Goal: Task Accomplishment & Management: Complete application form

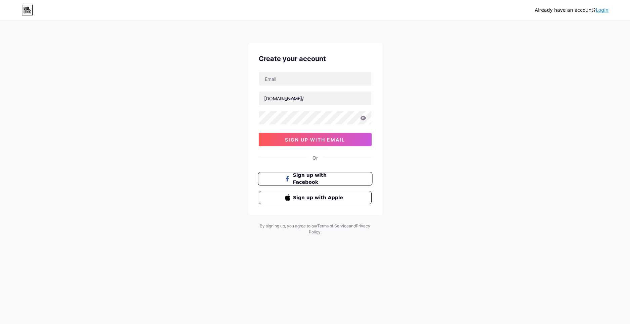
click at [304, 177] on span "Sign up with Facebook" at bounding box center [318, 179] width 53 height 14
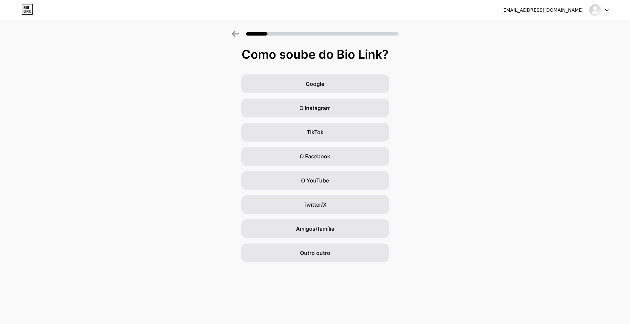
drag, startPoint x: 464, startPoint y: 106, endPoint x: 457, endPoint y: 112, distance: 9.4
click at [464, 107] on div "Google O Instagram TikTok O Facebook O YouTube Twitter/X Amigos/família Outro o…" at bounding box center [315, 169] width 630 height 188
click at [328, 248] on div "Outro outro" at bounding box center [315, 253] width 148 height 19
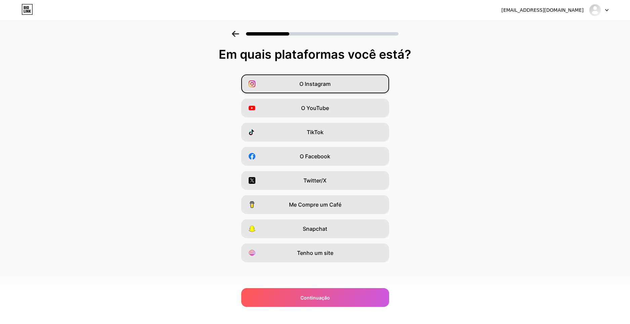
click at [334, 88] on div "O Instagram" at bounding box center [315, 84] width 148 height 19
click at [323, 99] on div "O YouTube" at bounding box center [315, 108] width 148 height 19
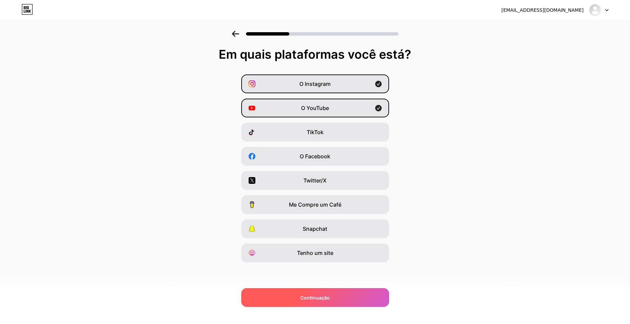
click at [299, 297] on div "Continuação" at bounding box center [315, 297] width 148 height 19
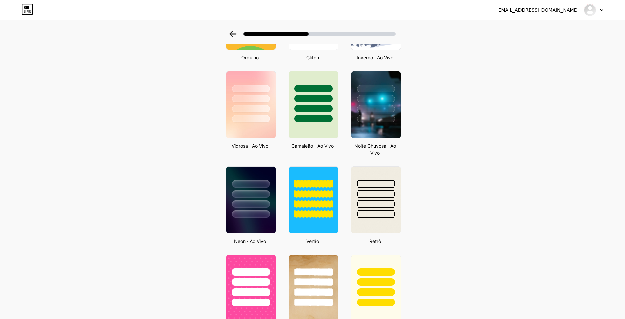
scroll to position [148, 0]
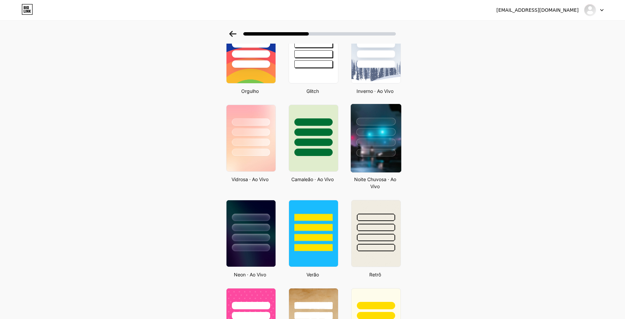
click at [379, 149] on div at bounding box center [375, 153] width 39 height 8
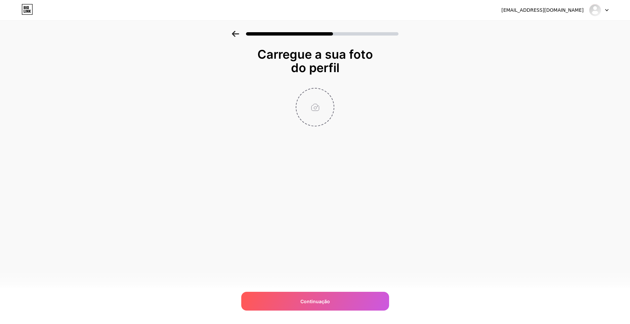
click at [320, 89] on input "file" at bounding box center [314, 107] width 37 height 37
type input "C:\fakepath\unnamed.png"
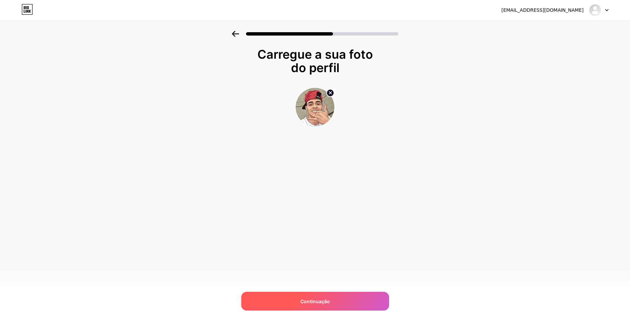
click at [318, 299] on span "Continuação" at bounding box center [315, 301] width 30 height 7
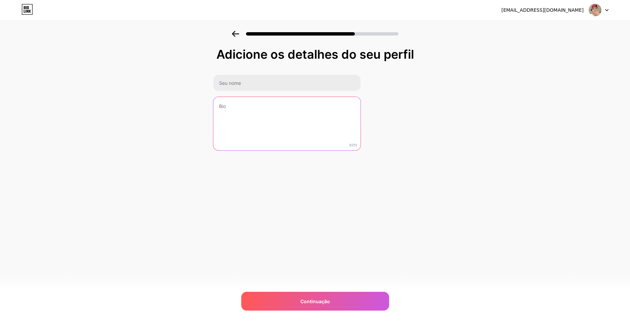
click at [301, 114] on textarea at bounding box center [286, 124] width 147 height 54
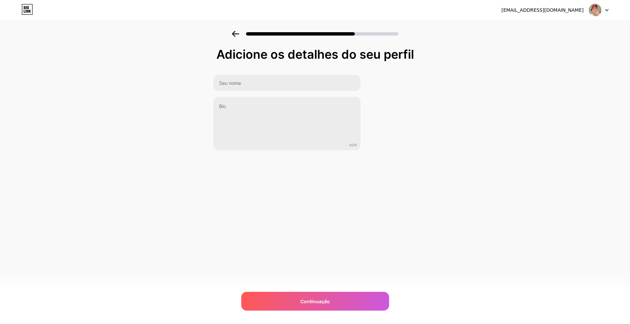
click at [271, 69] on div "Adicione os detalhes do seu perfil 0/255 Continuação Erro" at bounding box center [315, 99] width 204 height 103
click at [263, 77] on input "text" at bounding box center [286, 83] width 148 height 16
type input "[PERSON_NAME]"
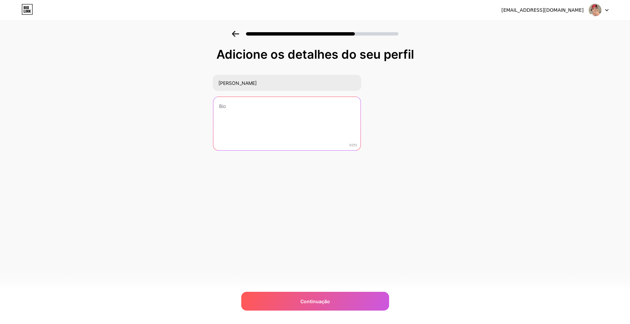
click at [259, 105] on textarea at bounding box center [286, 124] width 147 height 54
drag, startPoint x: 270, startPoint y: 102, endPoint x: 341, endPoint y: 145, distance: 83.7
click at [269, 104] on textarea "Faço Live/videos" at bounding box center [286, 124] width 148 height 55
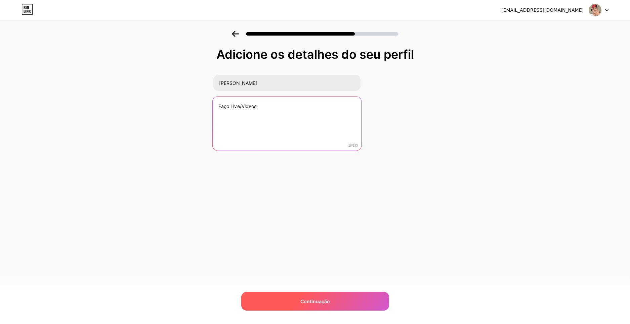
type textarea "Faço Live/Videos"
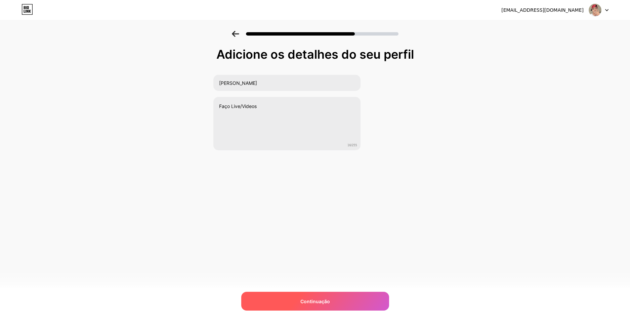
click at [322, 293] on div "Continuação" at bounding box center [315, 301] width 148 height 19
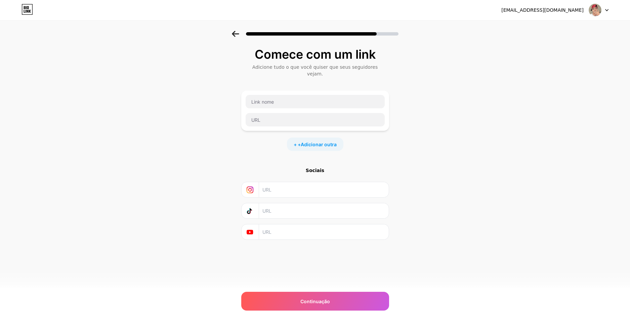
click at [313, 182] on input "text" at bounding box center [323, 189] width 122 height 15
click at [310, 141] on span "Adicionar outra" at bounding box center [319, 144] width 36 height 7
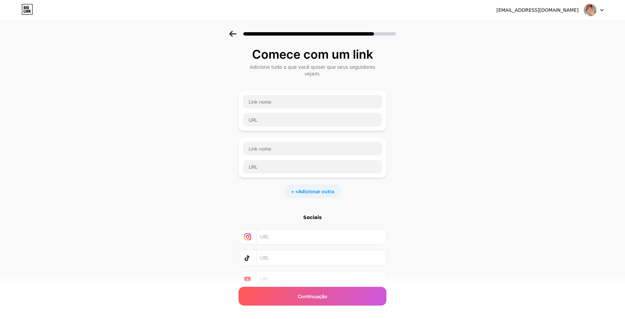
click at [241, 39] on div at bounding box center [312, 32] width 625 height 24
click at [236, 34] on icon at bounding box center [232, 34] width 7 height 6
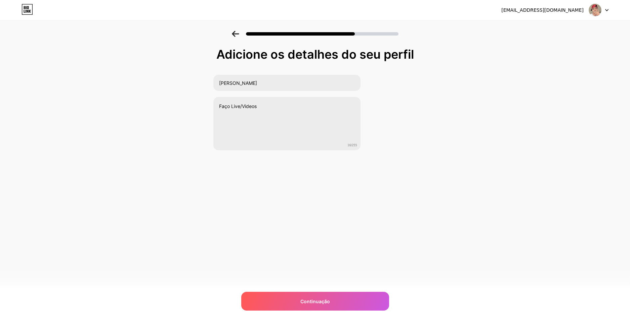
click at [236, 34] on icon at bounding box center [235, 34] width 7 height 6
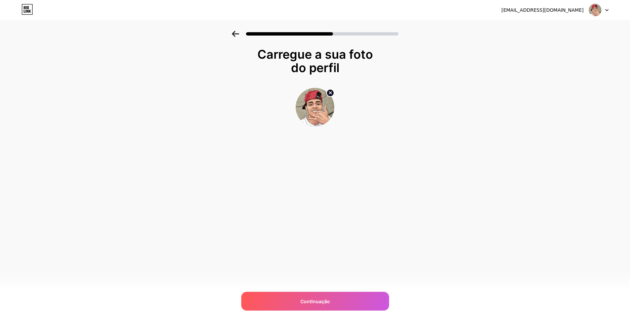
click at [236, 34] on icon at bounding box center [235, 34] width 7 height 6
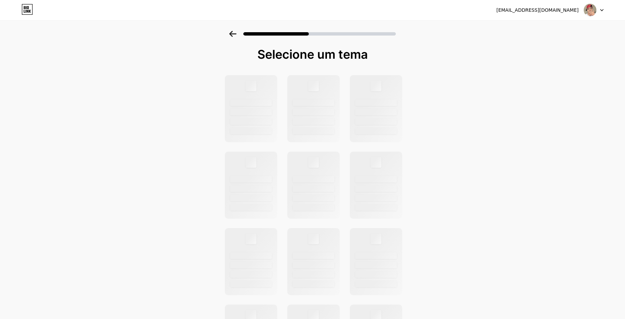
click at [236, 34] on icon at bounding box center [232, 34] width 7 height 6
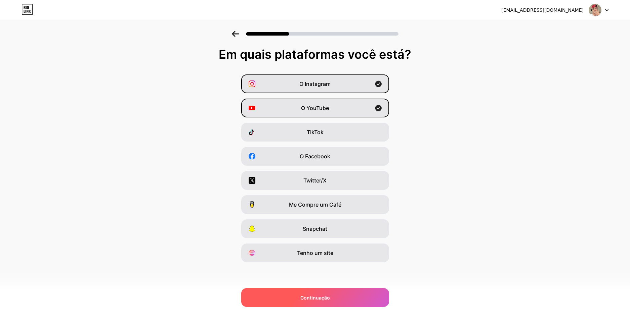
click at [286, 292] on div "Continuação" at bounding box center [315, 297] width 148 height 19
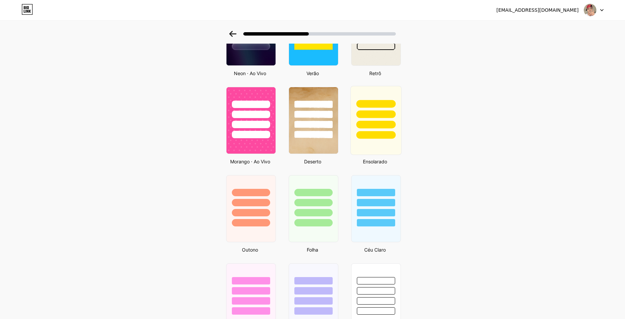
scroll to position [216, 0]
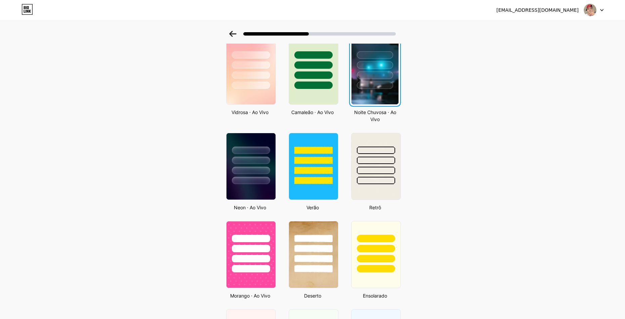
click at [376, 96] on img at bounding box center [374, 71] width 47 height 66
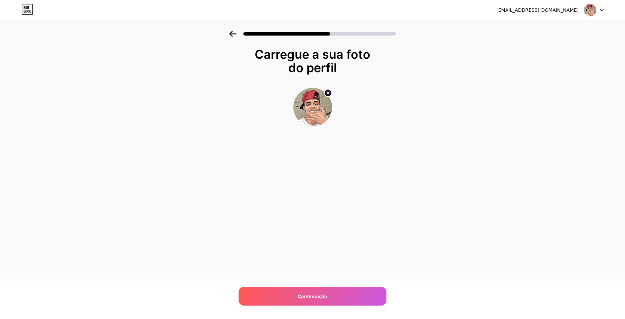
scroll to position [0, 0]
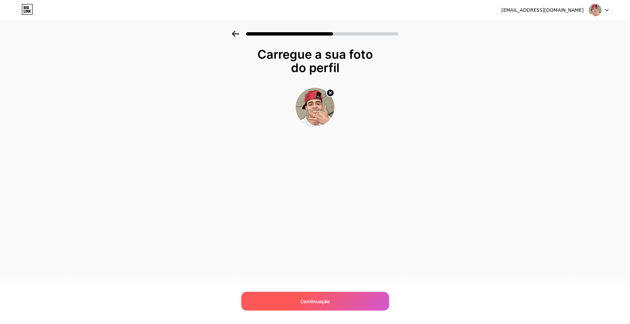
click at [330, 294] on div "Continuação" at bounding box center [315, 301] width 148 height 19
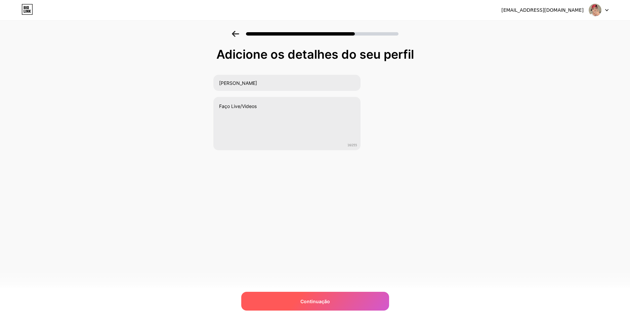
click at [314, 305] on span "Continuação" at bounding box center [315, 301] width 30 height 7
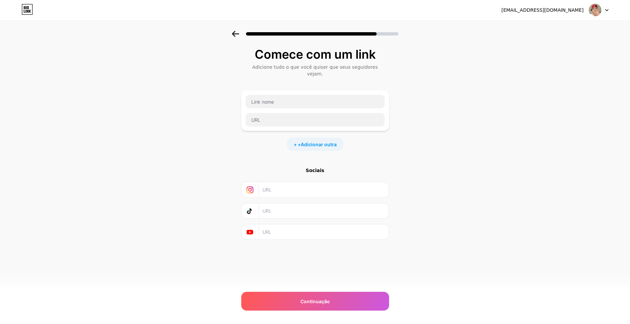
click at [303, 182] on input "text" at bounding box center [323, 189] width 122 height 15
paste input "[URL][DOMAIN_NAME]"
type input "[URL][DOMAIN_NAME]"
click at [284, 225] on input "text" at bounding box center [323, 232] width 122 height 15
paste input "[URL][DOMAIN_NAME]"
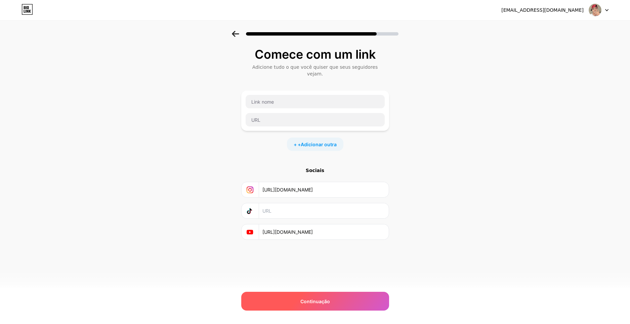
type input "[URL][DOMAIN_NAME]"
click at [293, 302] on div "Continuação" at bounding box center [315, 301] width 148 height 19
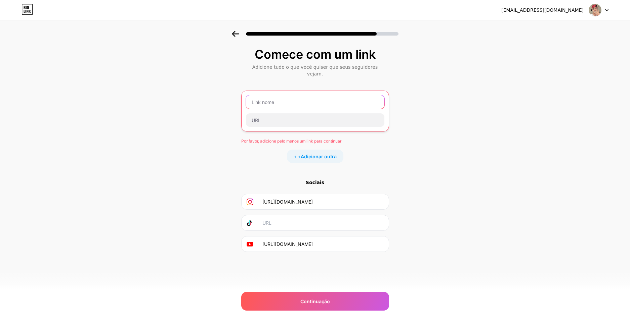
click at [271, 95] on input "text" at bounding box center [315, 101] width 138 height 13
click at [277, 117] on div at bounding box center [315, 111] width 148 height 41
click at [274, 113] on input "text" at bounding box center [315, 119] width 138 height 13
paste input "[URL][DOMAIN_NAME]"
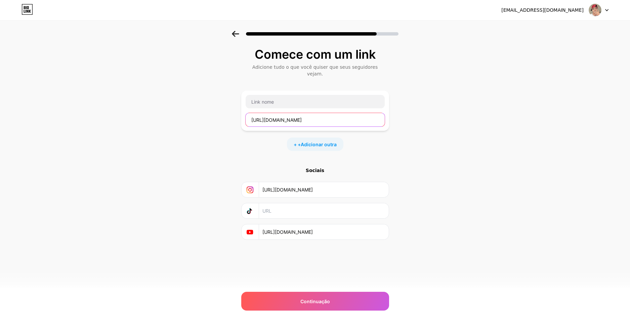
type input "[URL][DOMAIN_NAME]"
click at [279, 91] on div "[URL][DOMAIN_NAME]" at bounding box center [315, 111] width 148 height 40
click at [279, 95] on input "text" at bounding box center [314, 101] width 139 height 13
type input "[PERSON_NAME]"
click at [312, 141] on span "Adicionar outra" at bounding box center [319, 144] width 36 height 7
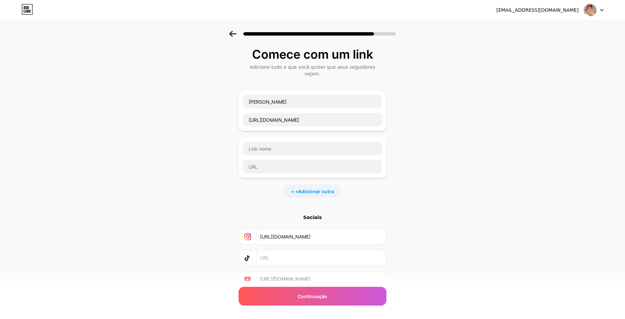
drag, startPoint x: 349, startPoint y: 222, endPoint x: 257, endPoint y: 226, distance: 92.1
click at [257, 229] on div "[URL][DOMAIN_NAME]" at bounding box center [312, 236] width 139 height 15
drag, startPoint x: 348, startPoint y: 267, endPoint x: 259, endPoint y: 267, distance: 89.0
click at [259, 272] on div "[URL][DOMAIN_NAME]" at bounding box center [312, 279] width 139 height 15
click at [283, 142] on input "text" at bounding box center [312, 148] width 139 height 13
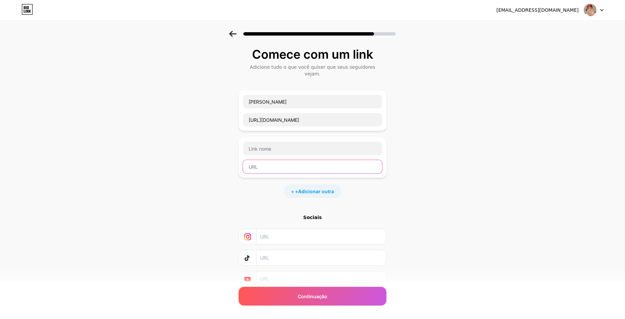
click at [271, 160] on input "text" at bounding box center [312, 166] width 139 height 13
paste input "[URL][DOMAIN_NAME]"
type input "[URL][DOMAIN_NAME]"
click at [278, 142] on input "text" at bounding box center [312, 148] width 139 height 13
click at [0, 65] on html "[EMAIL_ADDRESS][DOMAIN_NAME] Logoff Link Copied Comece com um link Adicione tud…" at bounding box center [312, 174] width 625 height 348
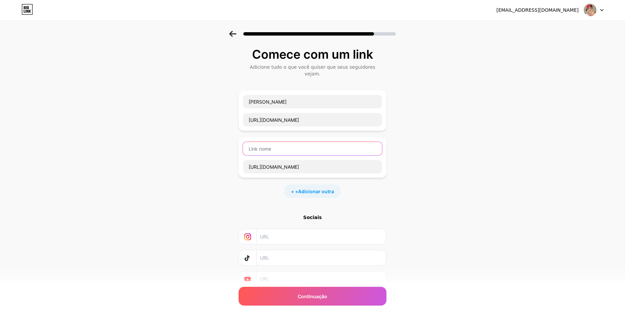
click at [298, 142] on input "text" at bounding box center [312, 148] width 139 height 13
type input "T"
click at [270, 95] on input "[PERSON_NAME]" at bounding box center [312, 101] width 139 height 13
drag, startPoint x: 281, startPoint y: 90, endPoint x: 229, endPoint y: 88, distance: 51.8
click at [229, 88] on div "Comece com um link Adicione tudo o que você quiser que seus seguidores vejam. […" at bounding box center [312, 176] width 625 height 290
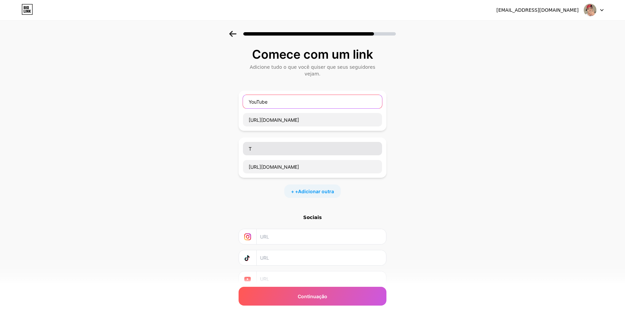
type input "YouTube"
click at [270, 142] on input "T" at bounding box center [312, 148] width 139 height 13
click at [278, 142] on input "Tw" at bounding box center [312, 148] width 139 height 13
type input "Twitch"
click at [171, 133] on div "Comece com um link Adicione tudo o que você quiser que seus seguidores vejam. Y…" at bounding box center [312, 176] width 625 height 290
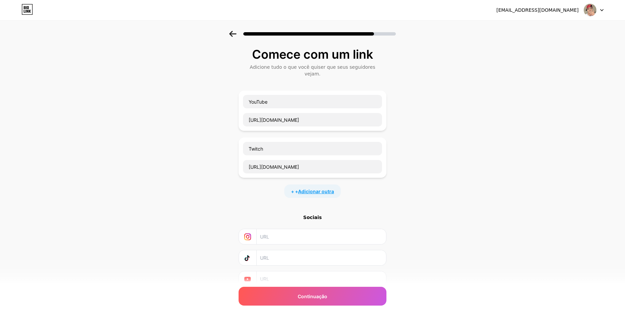
click at [330, 188] on span "Adicionar outra" at bounding box center [316, 191] width 36 height 7
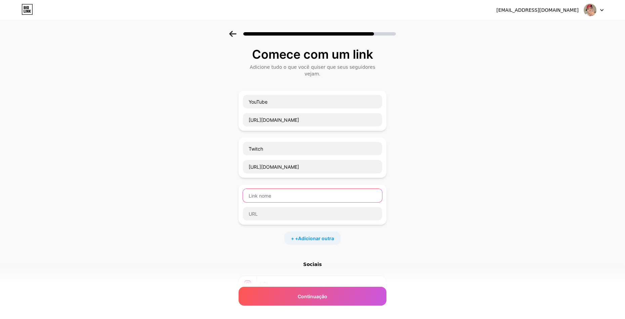
click at [299, 189] on input "text" at bounding box center [312, 195] width 139 height 13
type input "Discord Canal"
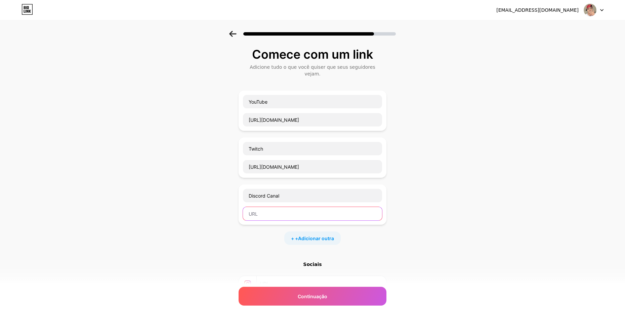
click at [301, 207] on input "text" at bounding box center [312, 213] width 139 height 13
paste input "[URL][DOMAIN_NAME]"
type input "[URL][DOMAIN_NAME]"
click at [451, 137] on div "Comece com um link Adicione tudo o que você quiser que seus seguidores vejam. Y…" at bounding box center [312, 199] width 625 height 337
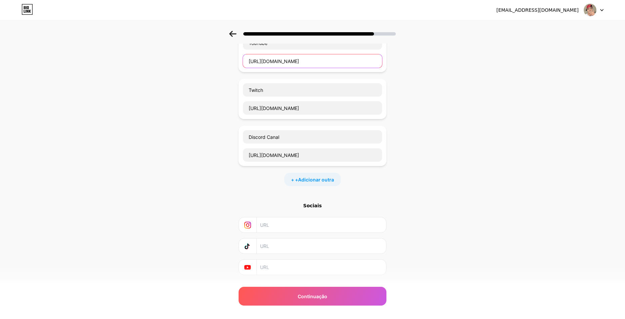
click at [295, 54] on input "[URL][DOMAIN_NAME]" at bounding box center [312, 60] width 139 height 13
click at [299, 260] on input "text" at bounding box center [321, 267] width 122 height 15
paste input "[URL][DOMAIN_NAME]"
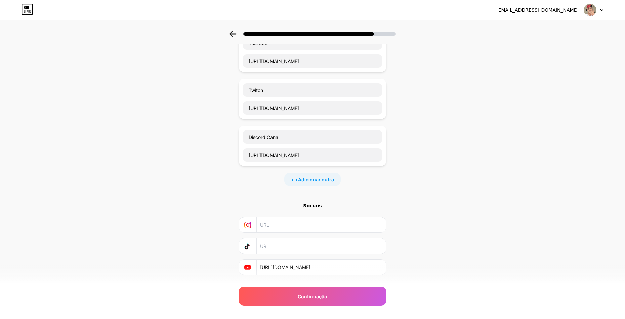
scroll to position [25, 0]
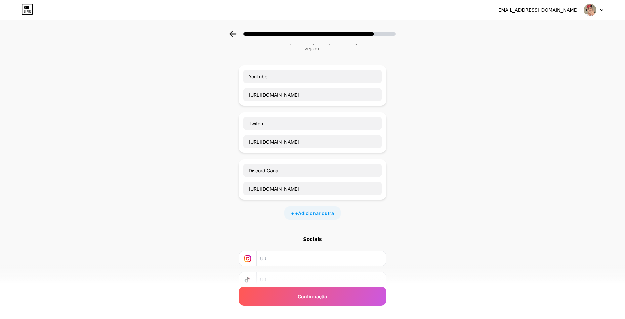
type input "[URL][DOMAIN_NAME]"
click at [325, 207] on div "+ + Adicionar outra" at bounding box center [312, 213] width 56 height 13
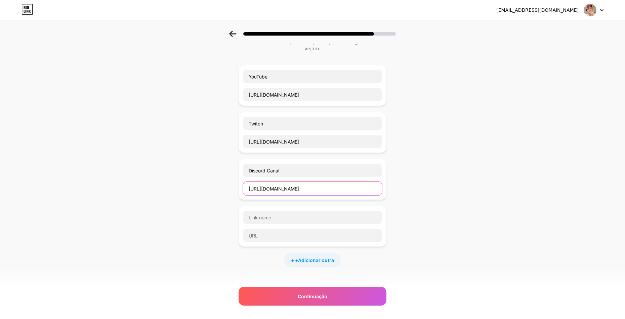
click at [324, 182] on input "[URL][DOMAIN_NAME]" at bounding box center [312, 188] width 139 height 13
click at [282, 211] on input "text" at bounding box center [312, 217] width 139 height 13
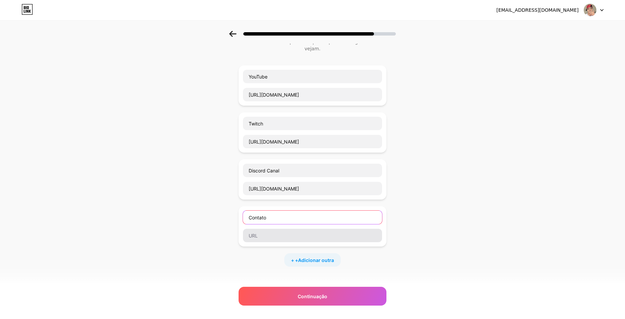
type input "Contato"
click at [265, 229] on input "text" at bounding box center [312, 235] width 139 height 13
paste input "[URL][DOMAIN_NAME]"
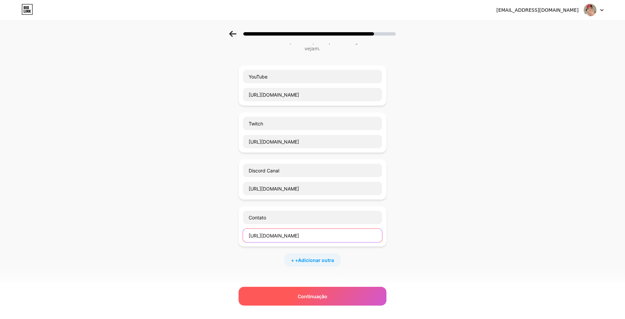
type input "[URL][DOMAIN_NAME]"
click at [322, 293] on span "Continuação" at bounding box center [313, 296] width 30 height 7
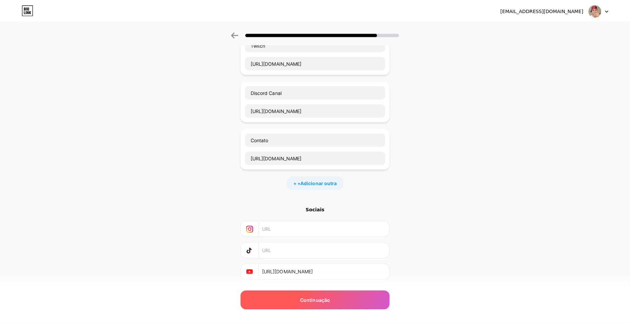
scroll to position [0, 0]
